Goal: Information Seeking & Learning: Learn about a topic

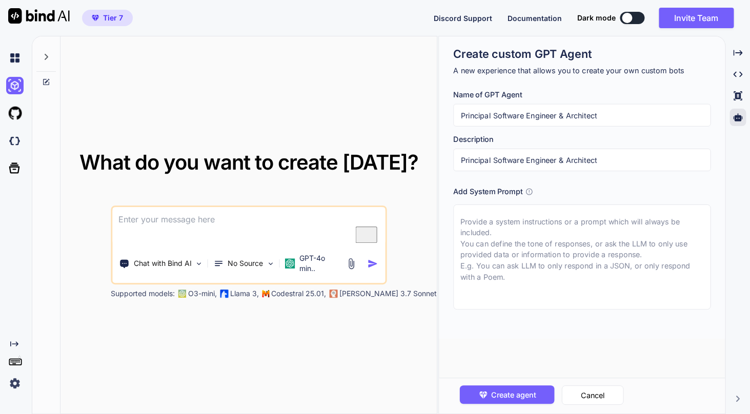
click at [257, 225] on textarea "To enrich screen reader interactions, please activate Accessibility in Grammarl…" at bounding box center [248, 226] width 273 height 38
click at [257, 234] on textarea "To enrich screen reader interactions, please activate Accessibility in Grammarl…" at bounding box center [248, 226] width 273 height 38
type textarea "what is more difficult to write o to read in English?"
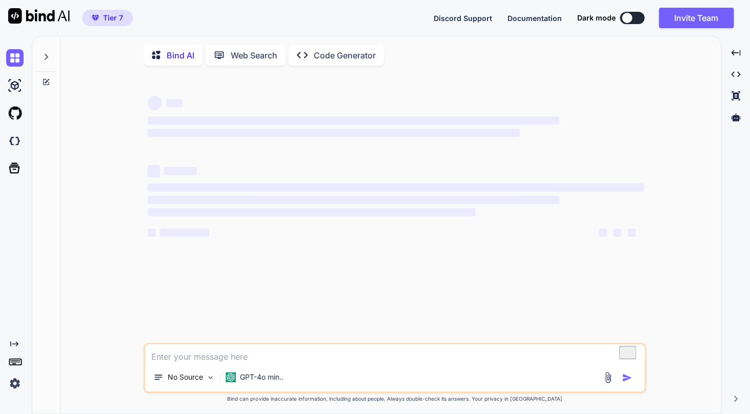
type textarea "x"
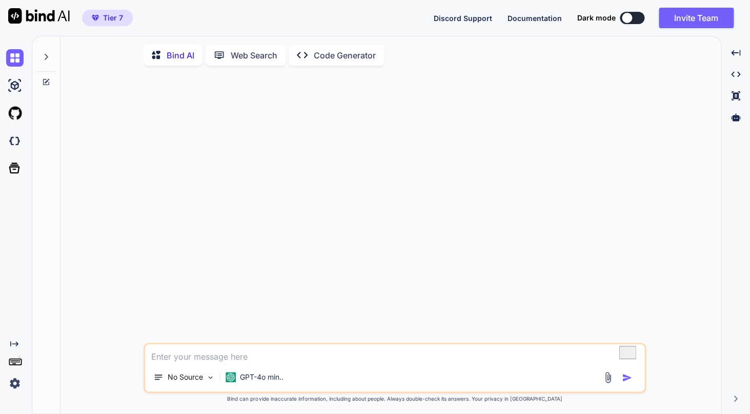
click at [255, 361] on textarea "To enrich screen reader interactions, please activate Accessibility in Grammarl…" at bounding box center [394, 353] width 499 height 18
type textarea "what is more difficult to write or read in English?"
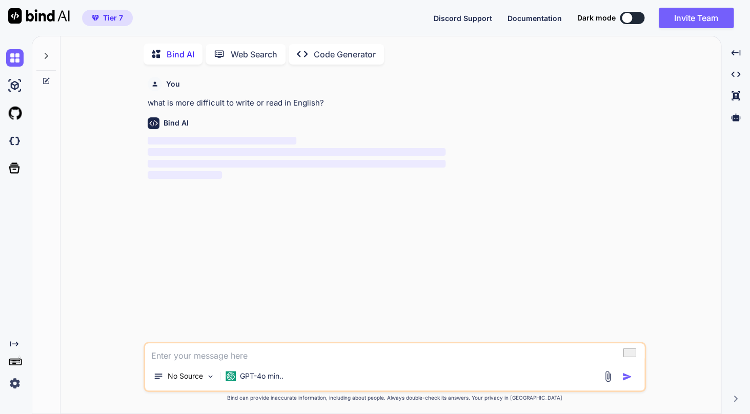
scroll to position [2, 0]
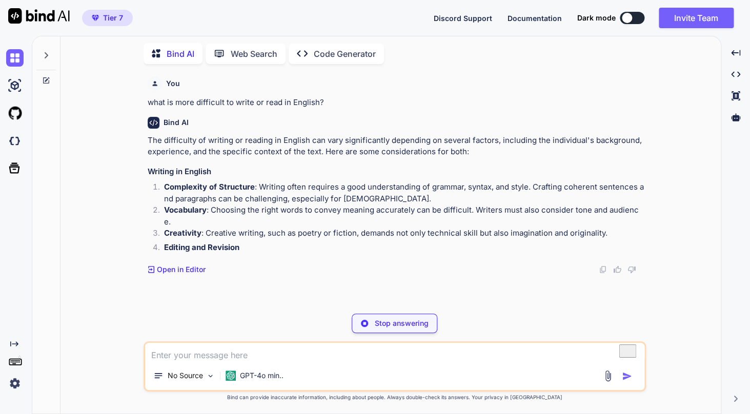
click at [237, 141] on p "The difficulty of writing or reading in English can vary significantly dependin…" at bounding box center [396, 146] width 496 height 23
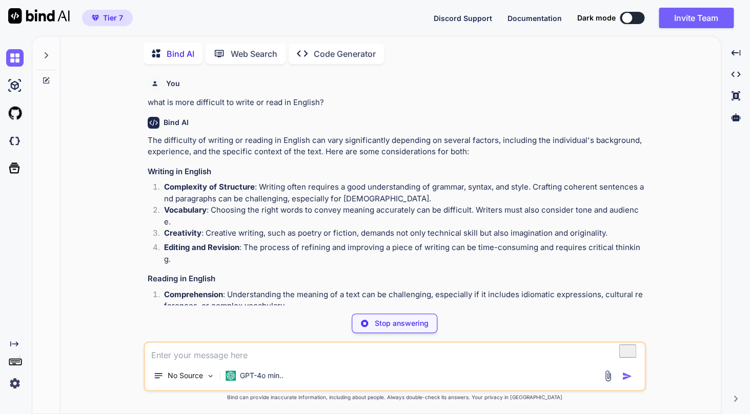
click at [291, 193] on li "Complexity of Structure : Writing often requires a good understanding of gramma…" at bounding box center [400, 192] width 488 height 23
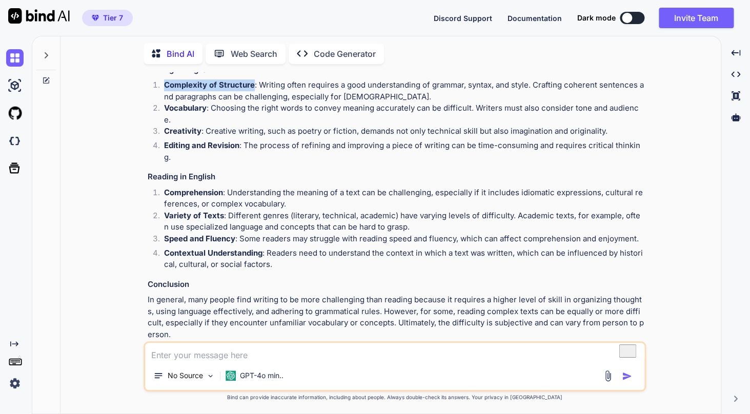
scroll to position [0, 0]
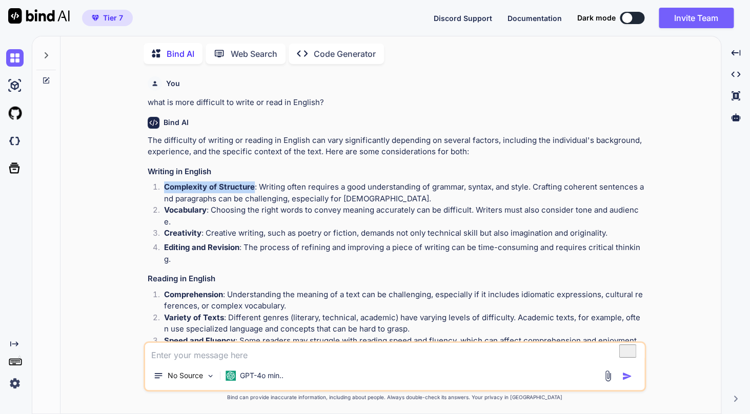
click at [237, 51] on p "Web Search" at bounding box center [254, 54] width 47 height 12
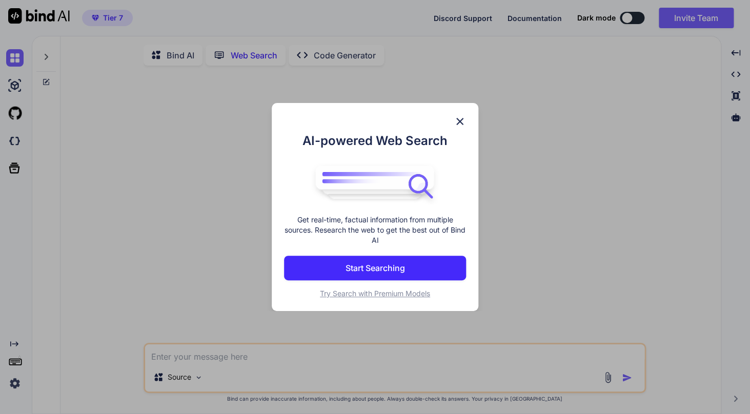
scroll to position [2, 0]
click at [365, 263] on p "Start Searching" at bounding box center [374, 268] width 59 height 12
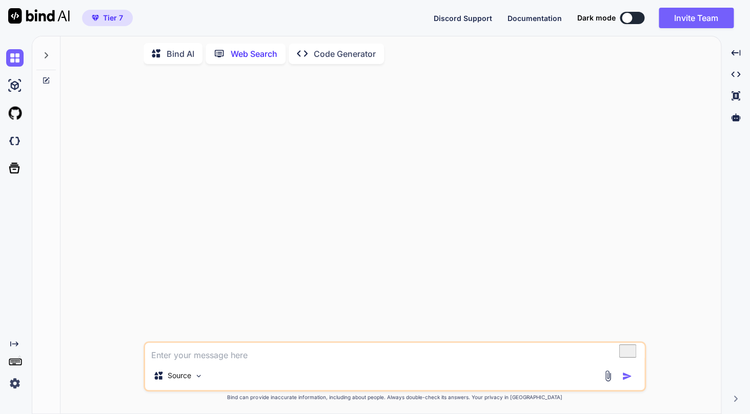
click at [265, 353] on textarea "To enrich screen reader interactions, please activate Accessibility in Grammarl…" at bounding box center [394, 352] width 499 height 18
